Goal: Navigation & Orientation: Go to known website

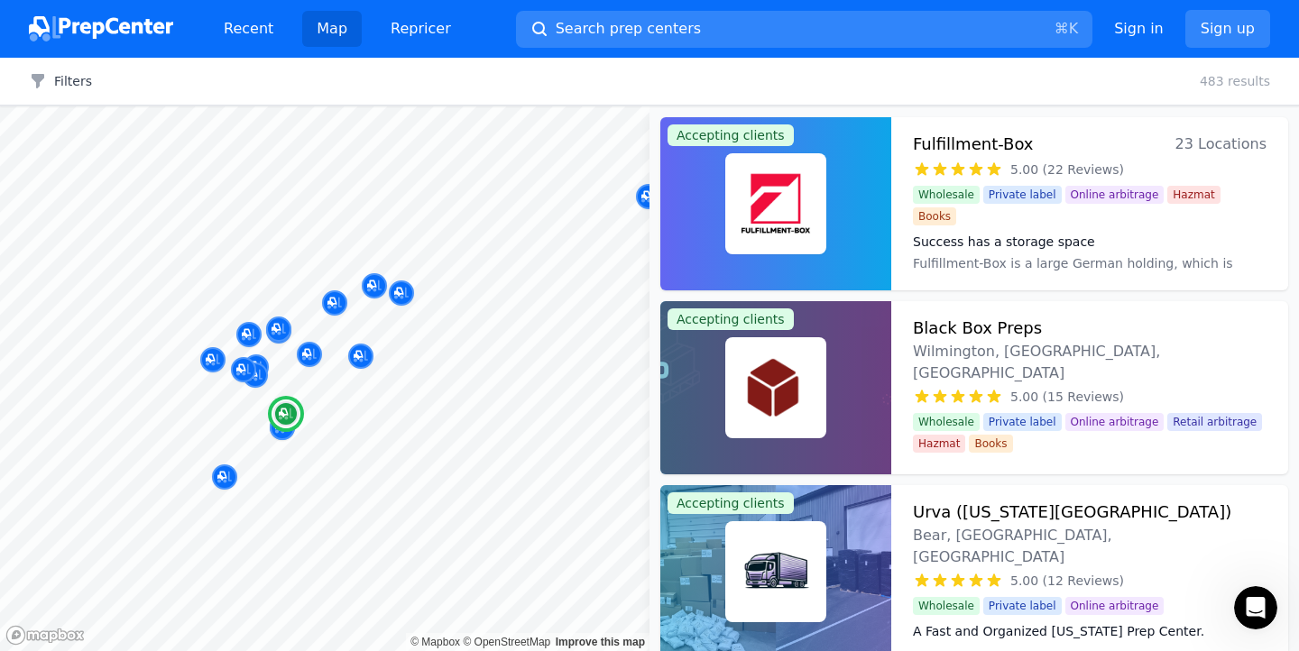
click at [998, 235] on dt "Success has a storage space" at bounding box center [1090, 242] width 354 height 18
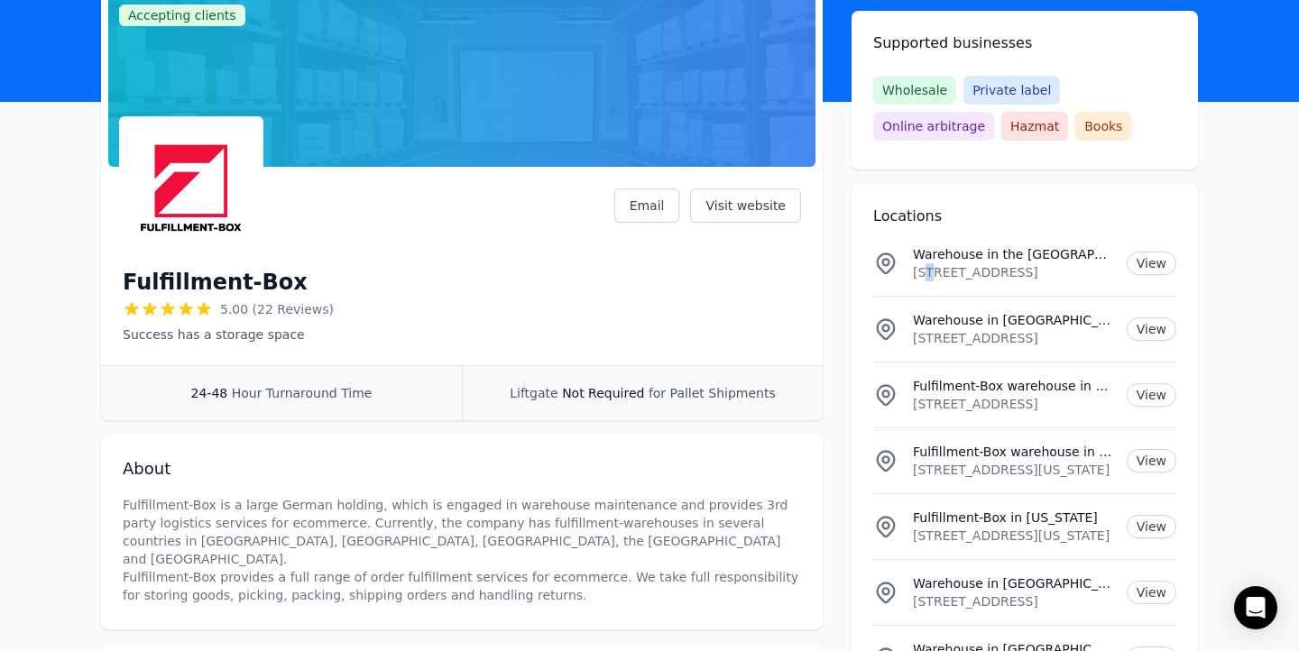
scroll to position [145, 0]
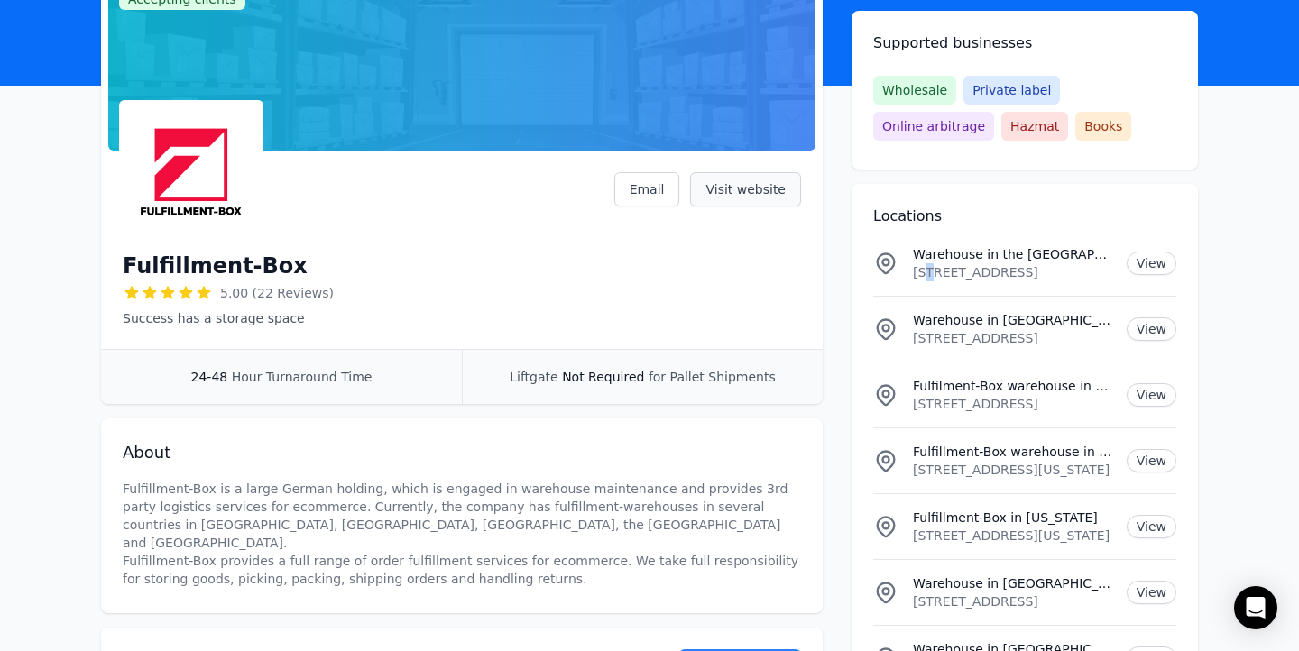
click at [766, 189] on link "Visit website" at bounding box center [745, 189] width 111 height 34
